Goal: Task Accomplishment & Management: Complete application form

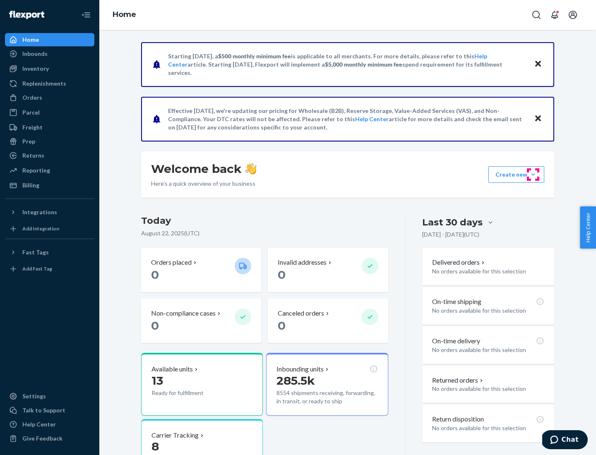
click at [533, 175] on button "Create new Create new inbound Create new order Create new product" at bounding box center [517, 174] width 56 height 17
click at [50, 54] on div "Inbounds" at bounding box center [50, 54] width 88 height 12
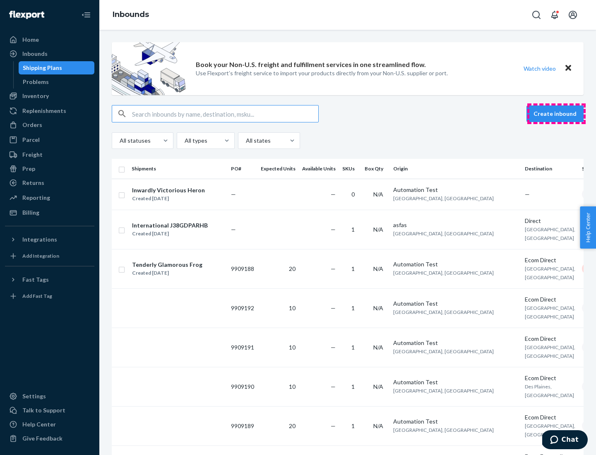
click at [556, 114] on button "Create inbound" at bounding box center [555, 114] width 57 height 17
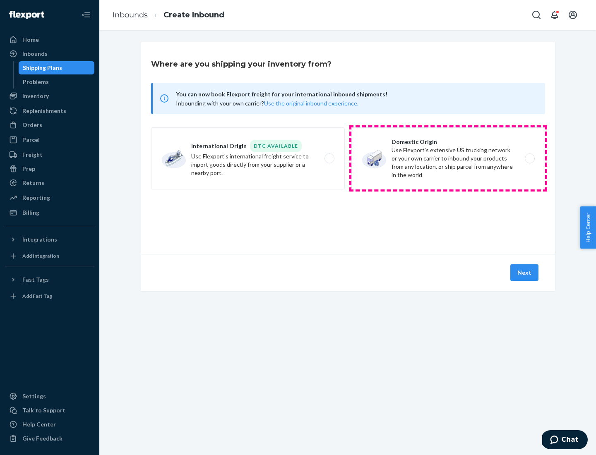
click at [448, 159] on label "Domestic Origin Use Flexport’s extensive US trucking network or your own carrie…" at bounding box center [448, 159] width 194 height 62
click at [529, 159] on input "Domestic Origin Use Flexport’s extensive US trucking network or your own carrie…" at bounding box center [531, 158] width 5 height 5
radio input "true"
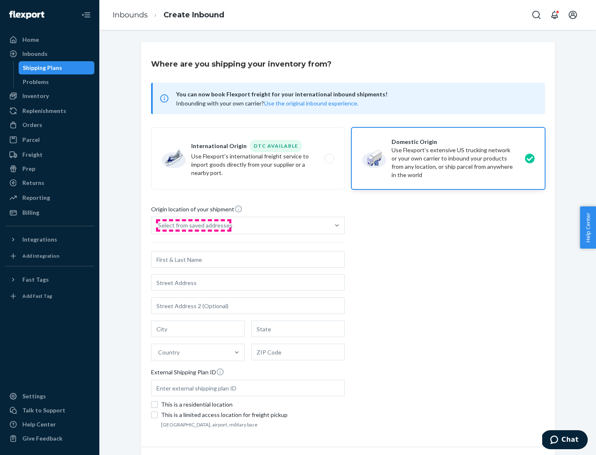
click at [193, 226] on div "Select from saved addresses" at bounding box center [195, 225] width 75 height 8
click at [159, 226] on input "Select from saved addresses" at bounding box center [158, 225] width 1 height 8
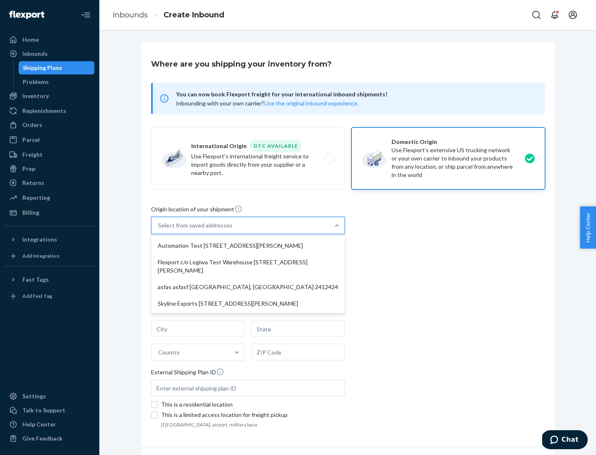
scroll to position [3, 0]
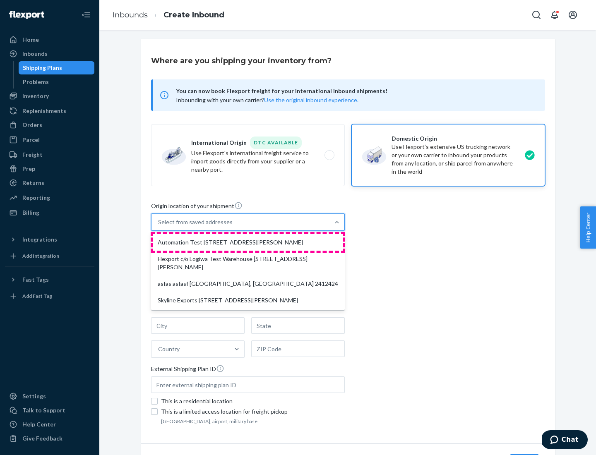
click at [248, 243] on div "Automation Test [STREET_ADDRESS][PERSON_NAME]" at bounding box center [248, 242] width 190 height 17
click at [159, 226] on input "option Automation Test [STREET_ADDRESS][PERSON_NAME] focused, 1 of 4. 4 results…" at bounding box center [158, 222] width 1 height 8
type input "Automation Test"
type input "9th Floor"
type input "[GEOGRAPHIC_DATA]"
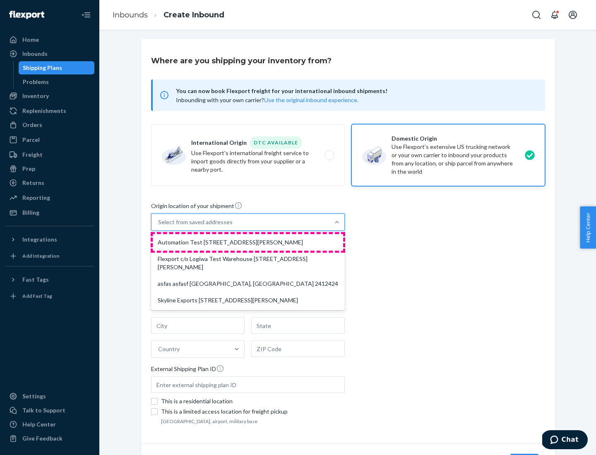
type input "CA"
type input "94104"
type input "[STREET_ADDRESS][PERSON_NAME]"
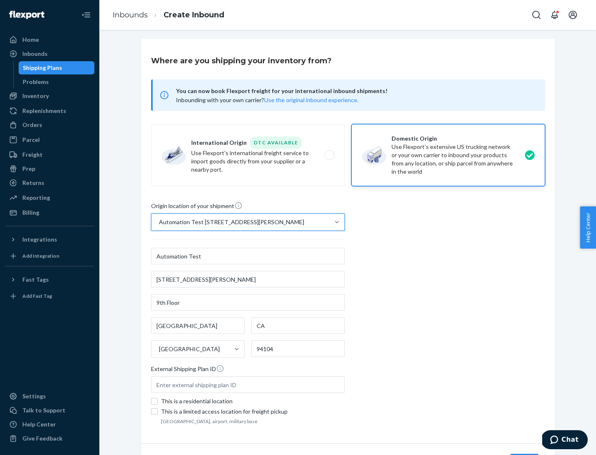
scroll to position [48, 0]
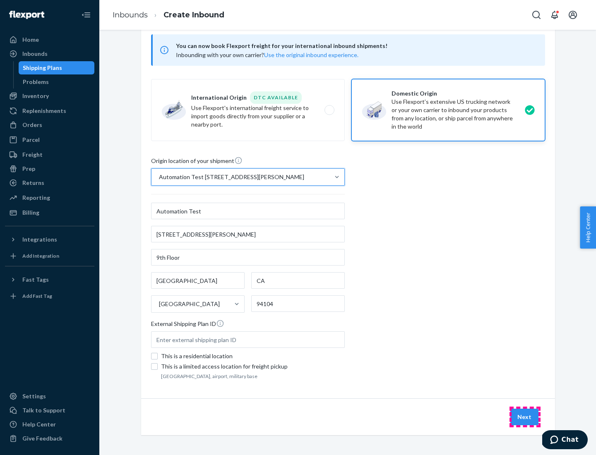
click at [525, 417] on button "Next" at bounding box center [524, 417] width 28 height 17
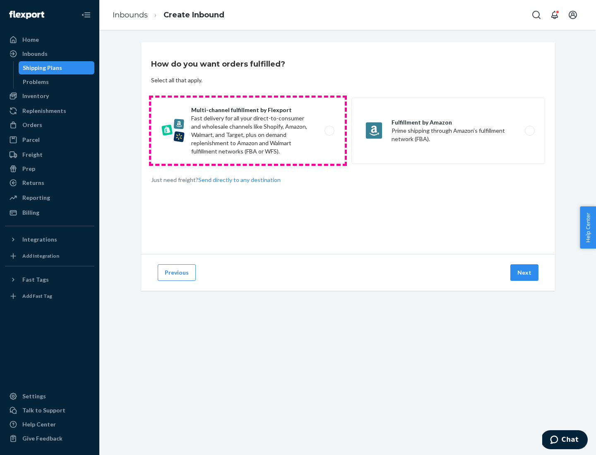
click at [248, 131] on label "Multi-channel fulfillment by Flexport Fast delivery for all your direct-to-cons…" at bounding box center [248, 131] width 194 height 66
click at [329, 131] on input "Multi-channel fulfillment by Flexport Fast delivery for all your direct-to-cons…" at bounding box center [331, 130] width 5 height 5
radio input "true"
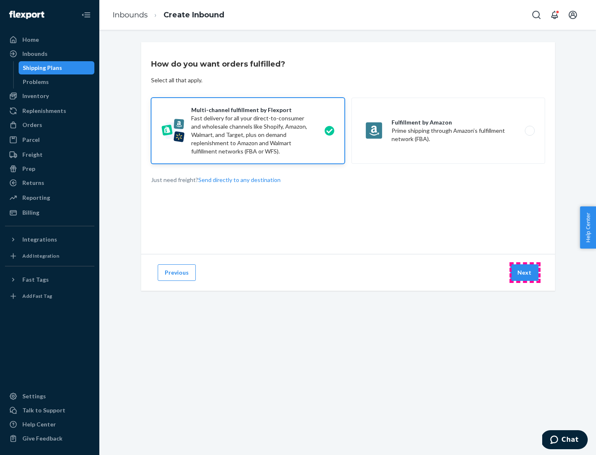
click at [525, 273] on button "Next" at bounding box center [524, 273] width 28 height 17
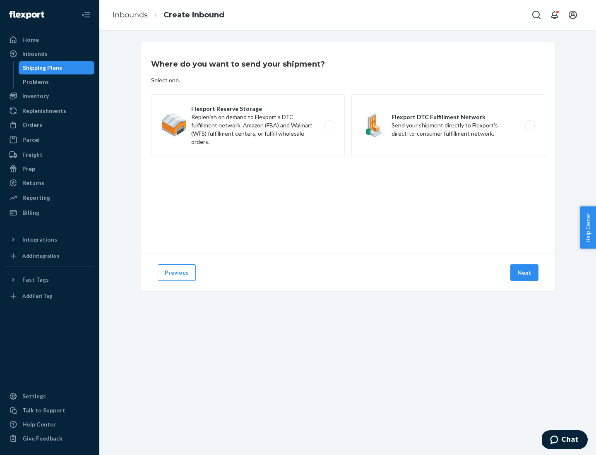
click at [448, 125] on label "Flexport DTC Fulfillment Network Send your shipment directly to Flexport's dire…" at bounding box center [448, 125] width 194 height 62
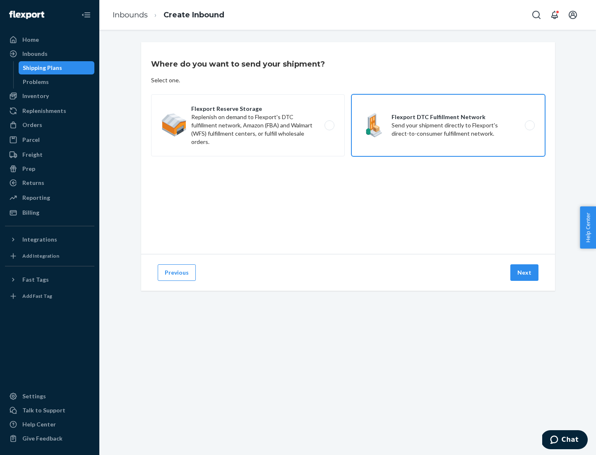
click at [529, 125] on input "Flexport DTC Fulfillment Network Send your shipment directly to Flexport's dire…" at bounding box center [531, 125] width 5 height 5
radio input "true"
click at [525, 273] on button "Next" at bounding box center [524, 273] width 28 height 17
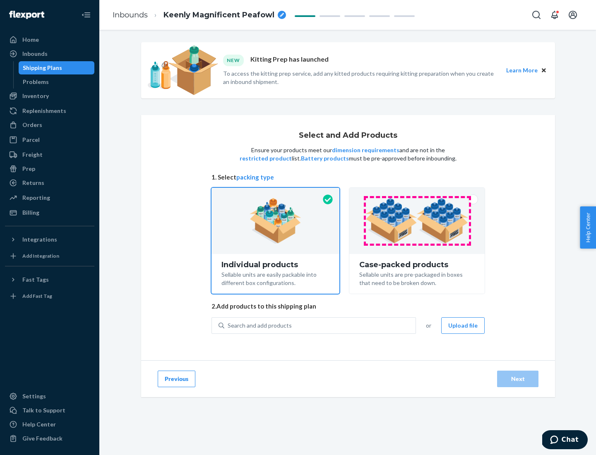
click at [417, 221] on img at bounding box center [417, 221] width 103 height 46
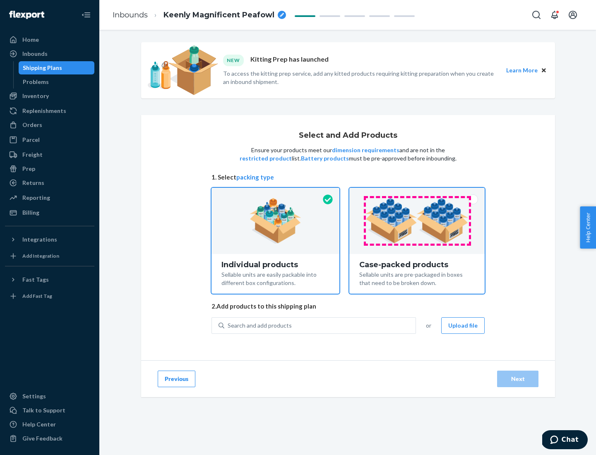
click at [417, 193] on input "Case-packed products Sellable units are pre-packaged in boxes that need to be b…" at bounding box center [416, 190] width 5 height 5
radio input "true"
radio input "false"
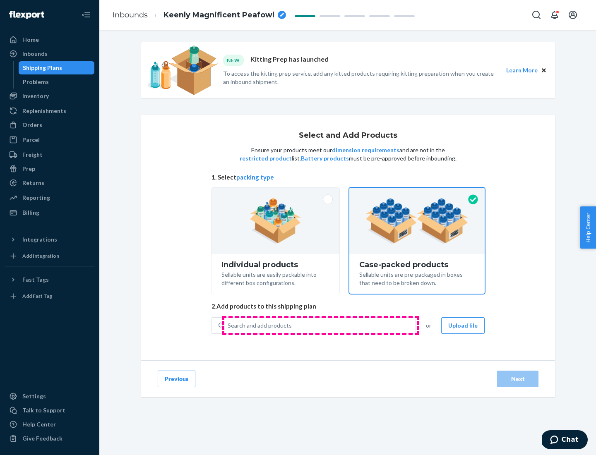
click at [320, 325] on div "Search and add products" at bounding box center [319, 325] width 191 height 15
click at [229, 325] on input "Search and add products" at bounding box center [228, 326] width 1 height 8
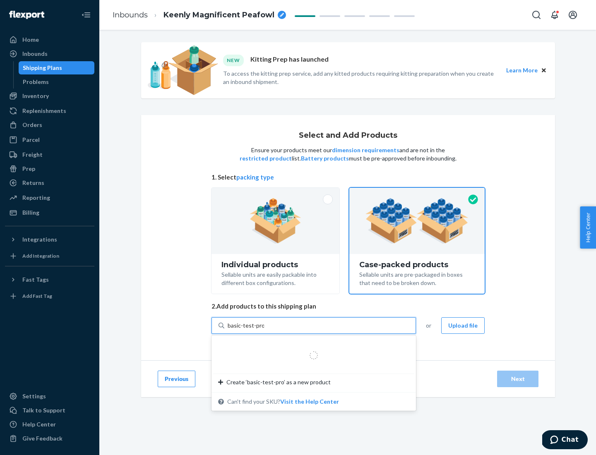
type input "basic-test-product-1"
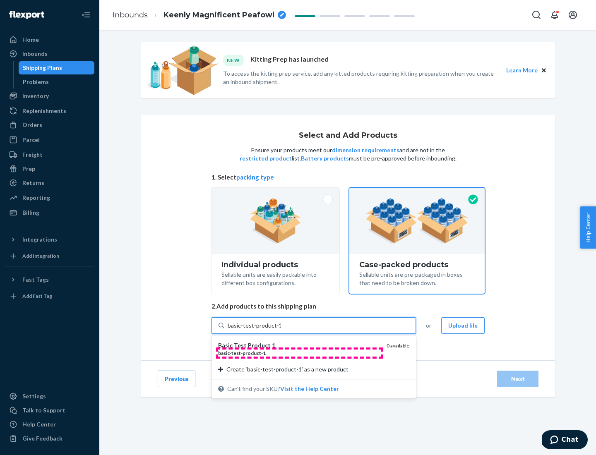
click at [299, 353] on div "basic - test - product - 1" at bounding box center [299, 353] width 162 height 7
click at [281, 330] on input "basic-test-product-1" at bounding box center [254, 326] width 53 height 8
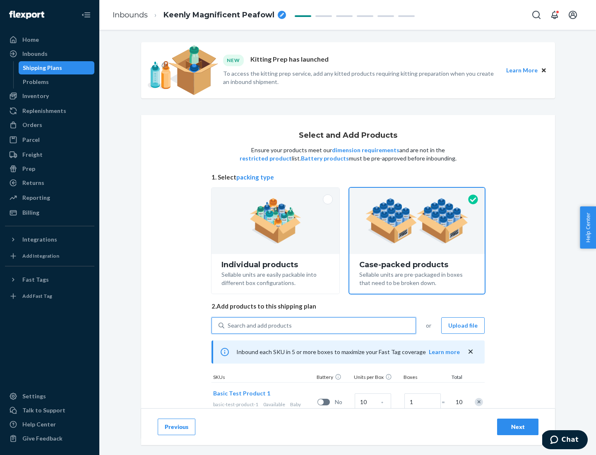
scroll to position [30, 0]
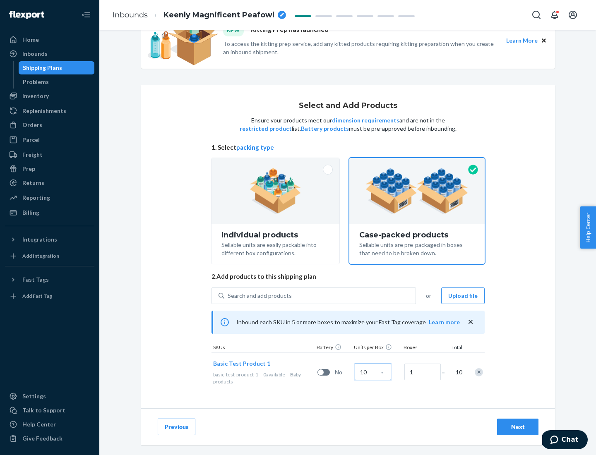
type input "10"
type input "7"
click at [518, 427] on div "Next" at bounding box center [517, 427] width 27 height 8
radio input "true"
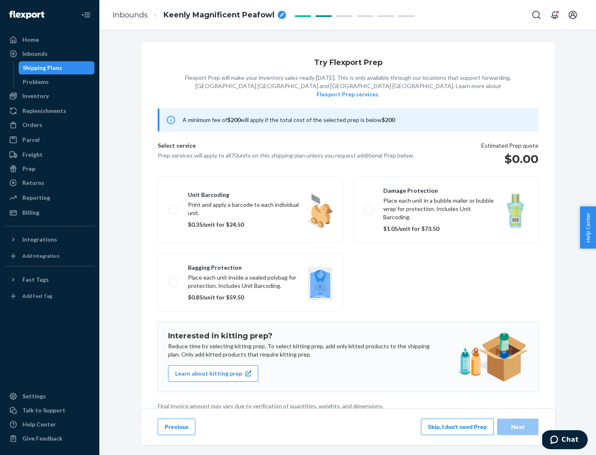
scroll to position [2, 0]
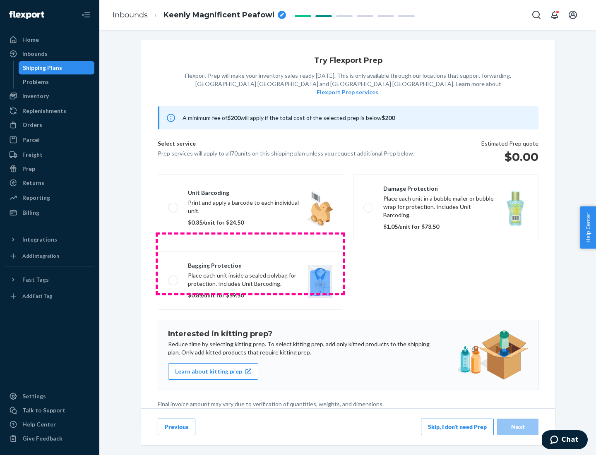
click at [250, 264] on label "Bagging protection Place each unit inside a sealed polybag for protection. Incl…" at bounding box center [250, 280] width 185 height 59
click at [173, 278] on input "Bagging protection Place each unit inside a sealed polybag for protection. Incl…" at bounding box center [170, 280] width 5 height 5
checkbox input "true"
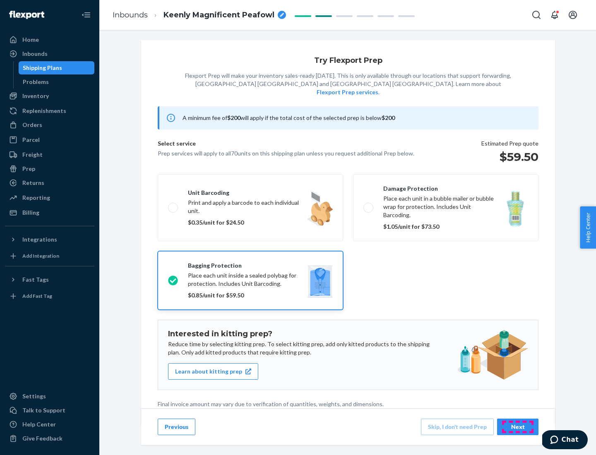
click at [518, 427] on div "Next" at bounding box center [517, 427] width 27 height 8
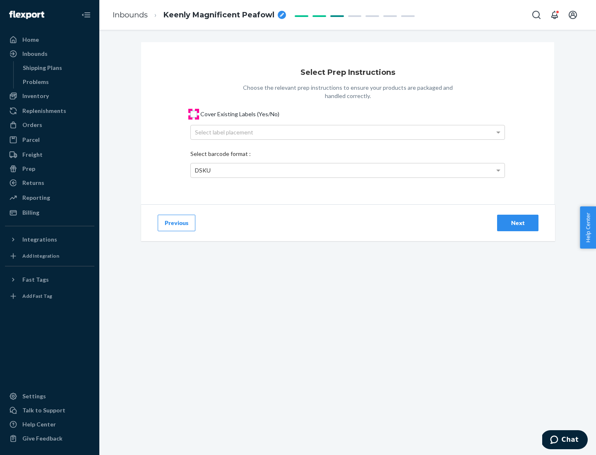
click at [194, 114] on input "Cover Existing Labels (Yes/No)" at bounding box center [193, 114] width 7 height 7
checkbox input "true"
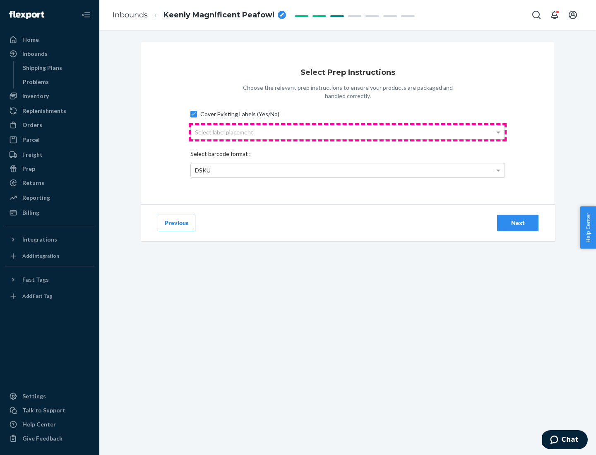
click at [348, 132] on div "Select label placement" at bounding box center [348, 132] width 314 height 14
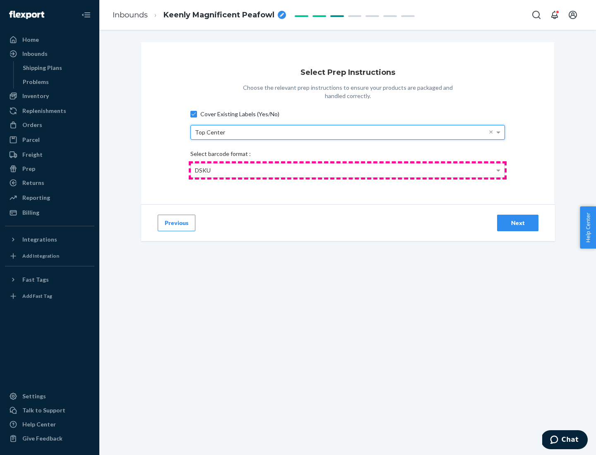
click at [348, 170] on div "DSKU" at bounding box center [348, 171] width 314 height 14
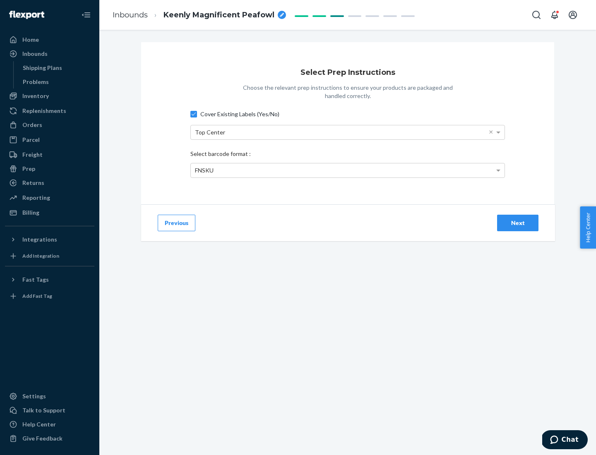
click at [518, 223] on div "Next" at bounding box center [517, 223] width 27 height 8
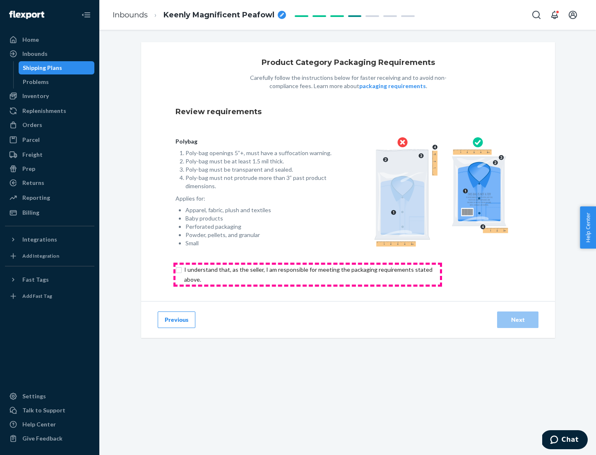
click at [308, 274] on input "checkbox" at bounding box center [313, 275] width 275 height 20
checkbox input "true"
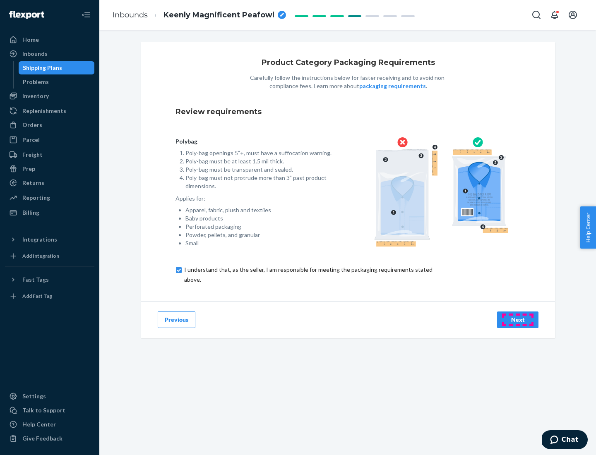
click at [518, 320] on div "Next" at bounding box center [517, 320] width 27 height 8
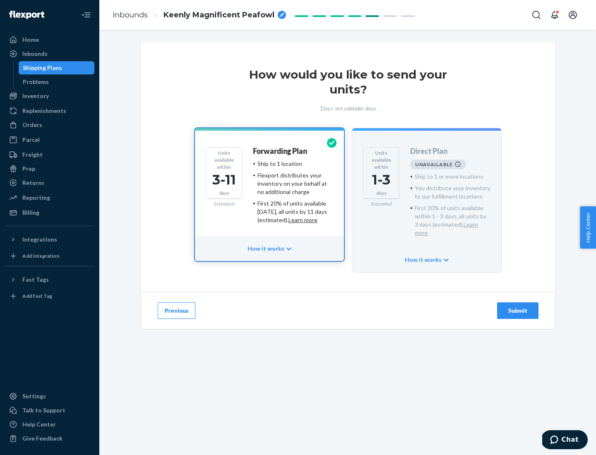
click at [281, 151] on h4 "Forwarding Plan" at bounding box center [280, 151] width 54 height 8
click at [518, 307] on div "Submit" at bounding box center [517, 311] width 27 height 8
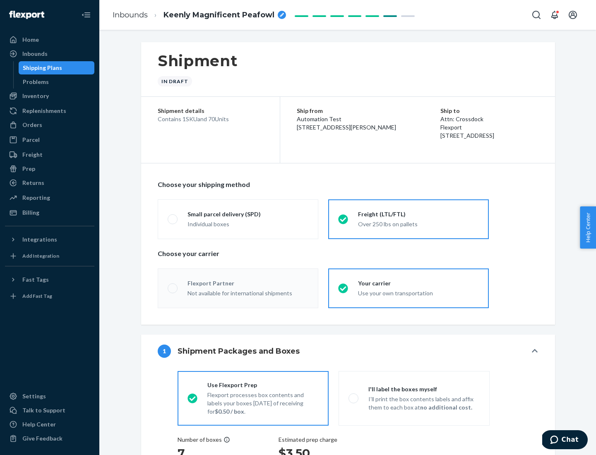
radio input "true"
radio input "false"
radio input "true"
radio input "false"
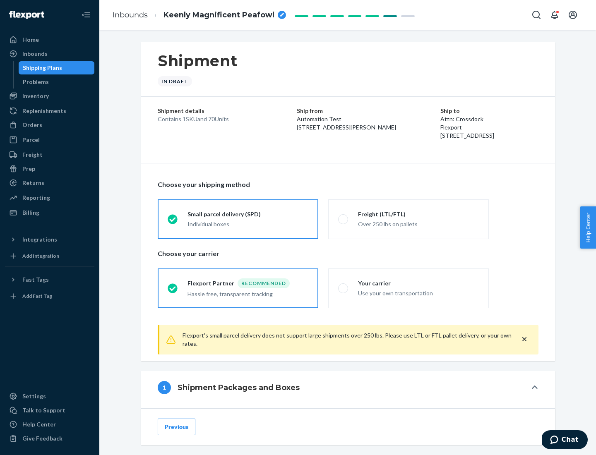
click at [409, 219] on div "Over 250 lbs on pallets" at bounding box center [418, 224] width 121 height 10
click at [344, 219] on input "Freight (LTL/FTL) Over 250 lbs on pallets" at bounding box center [340, 219] width 5 height 5
radio input "true"
radio input "false"
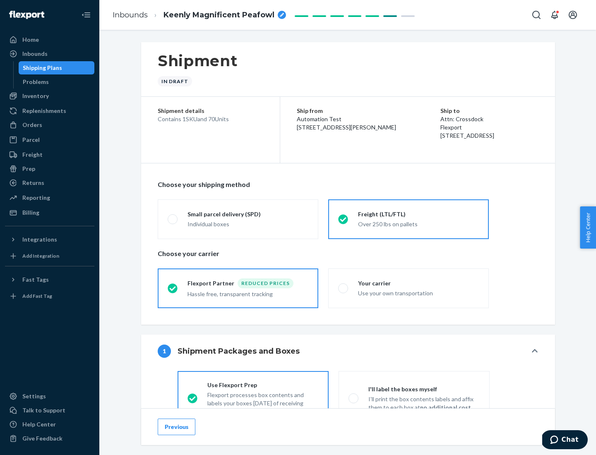
scroll to position [46, 0]
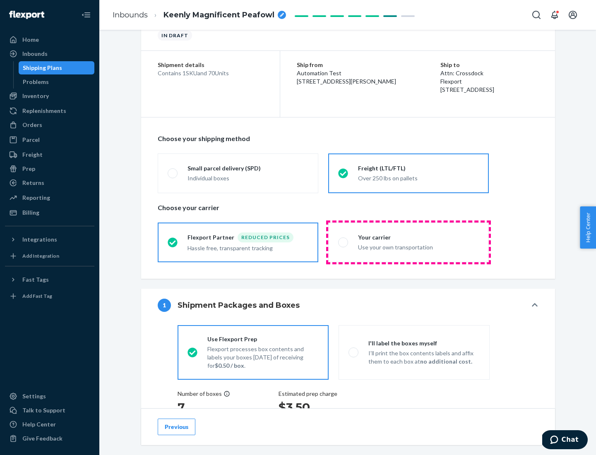
click at [409, 242] on div "Use your own transportation" at bounding box center [418, 247] width 121 height 10
click at [344, 242] on input "Your carrier Use your own transportation" at bounding box center [340, 242] width 5 height 5
radio input "true"
radio input "false"
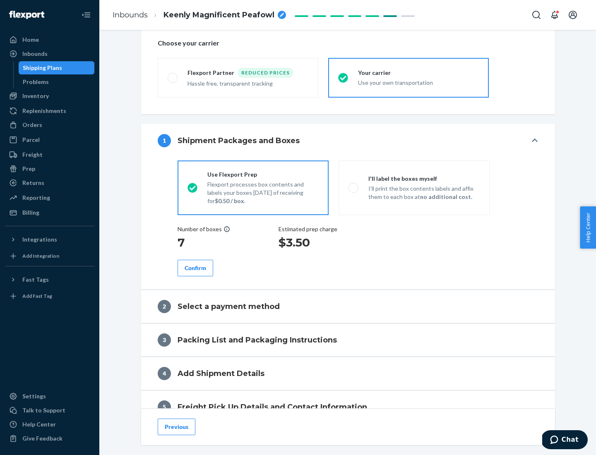
scroll to position [156, 0]
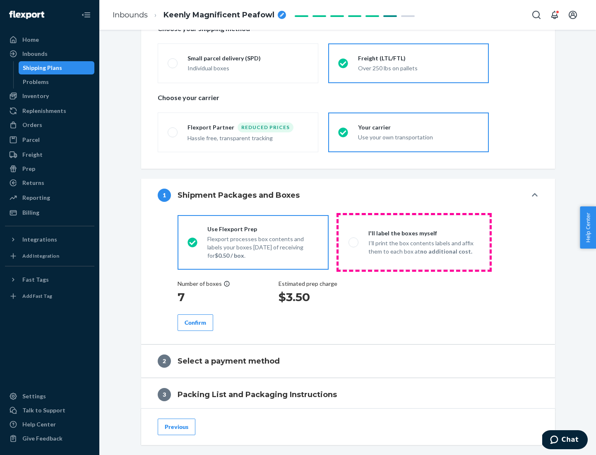
click at [414, 242] on p "I’ll print the box contents labels and affix them to each box at no additional …" at bounding box center [423, 247] width 111 height 17
click at [354, 242] on input "I'll label the boxes myself I’ll print the box contents labels and affix them t…" at bounding box center [351, 242] width 5 height 5
radio input "true"
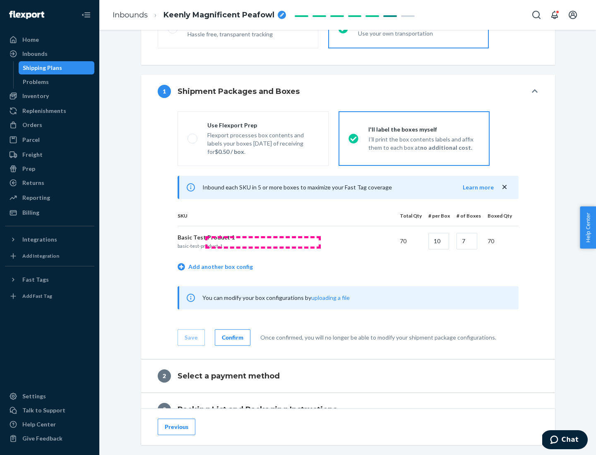
scroll to position [143, 0]
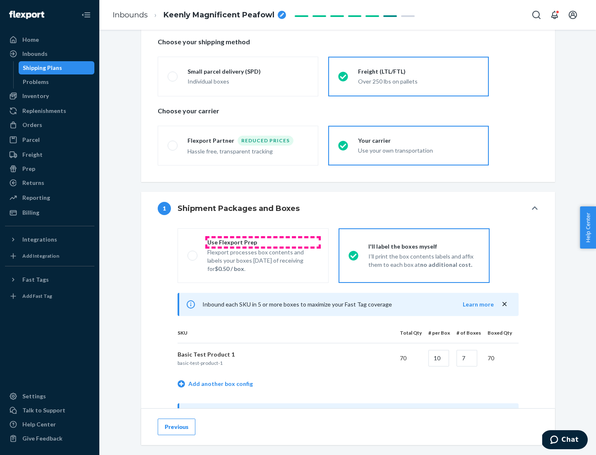
click at [263, 242] on div "Use Flexport Prep" at bounding box center [262, 242] width 111 height 8
click at [193, 253] on input "Use Flexport Prep Flexport processes box contents and labels your boxes [DATE] …" at bounding box center [190, 255] width 5 height 5
radio input "true"
radio input "false"
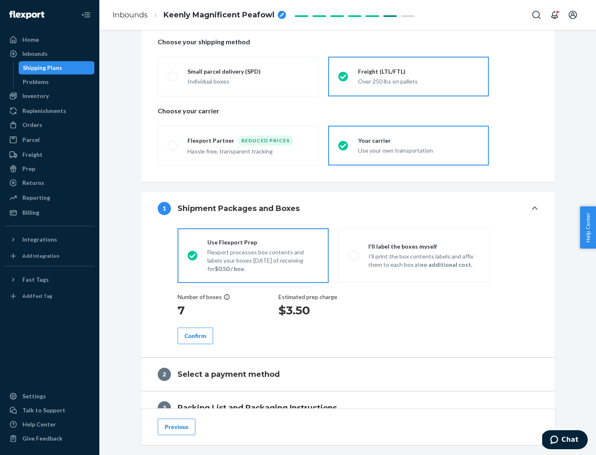
scroll to position [236, 0]
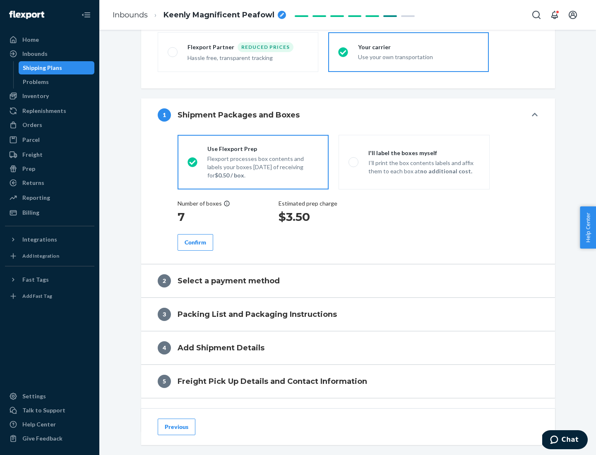
click at [195, 242] on div "Confirm" at bounding box center [196, 242] width 22 height 8
radio input "false"
